Goal: Navigation & Orientation: Understand site structure

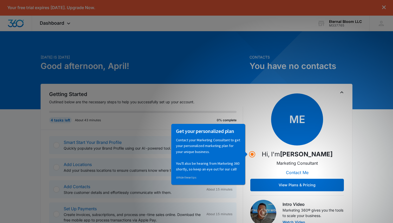
click at [258, 123] on div "ME Hi, I'm [PERSON_NAME] Marketing Consultant Contact Me View Plans & Pricing" at bounding box center [296, 142] width 93 height 98
click at [222, 162] on p "Contact your Marketing Consultant to get your personalized marketing plan for y…" at bounding box center [208, 154] width 64 height 35
click at [187, 178] on link "⊘ Hide these tips" at bounding box center [186, 177] width 20 height 4
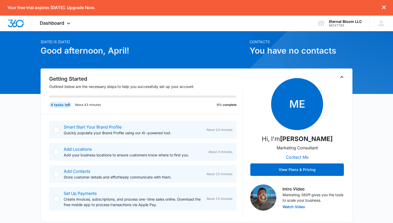
scroll to position [16, 0]
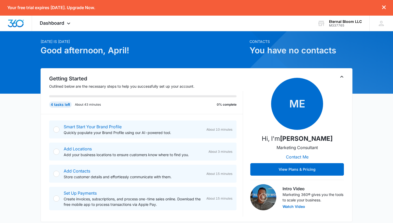
click at [57, 131] on div at bounding box center [56, 129] width 6 height 6
click at [80, 129] on link "Smart Start Your Brand Profile" at bounding box center [93, 126] width 58 height 5
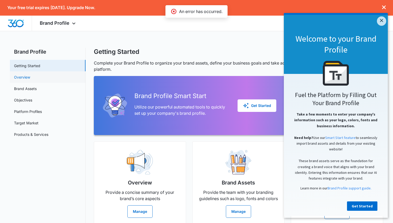
click at [30, 80] on link "Overview" at bounding box center [22, 76] width 16 height 5
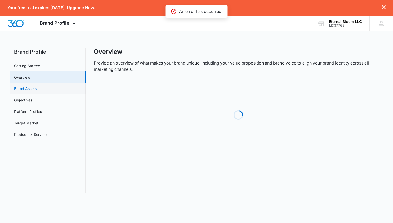
click at [37, 91] on link "Brand Assets" at bounding box center [25, 88] width 23 height 5
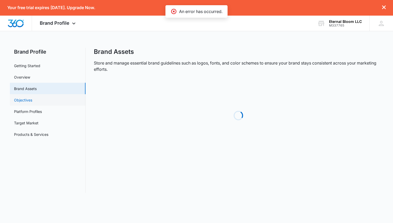
click at [32, 103] on link "Objectives" at bounding box center [23, 99] width 18 height 5
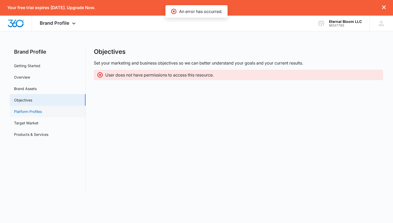
click at [42, 111] on link "Platform Profiles" at bounding box center [28, 111] width 28 height 5
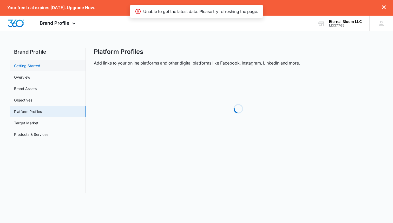
click at [40, 68] on link "Getting Started" at bounding box center [27, 65] width 26 height 5
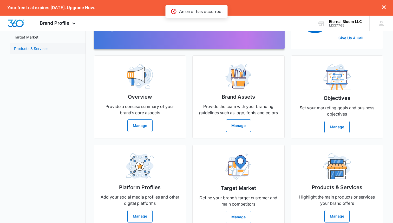
scroll to position [97, 0]
